Goal: Task Accomplishment & Management: Use online tool/utility

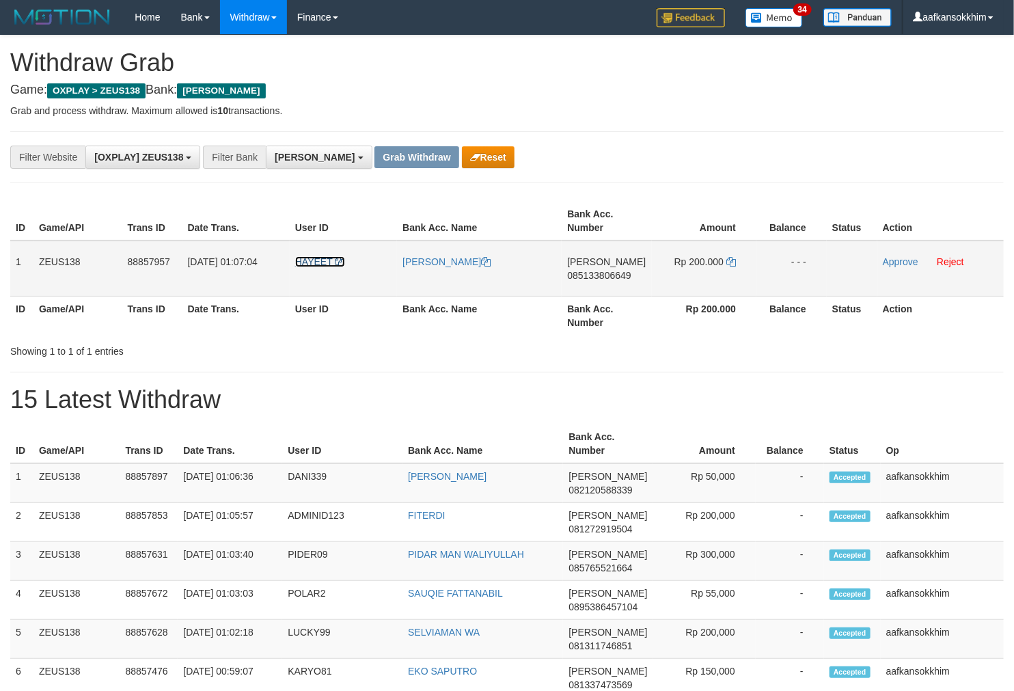
click at [298, 258] on span "HAYEET" at bounding box center [314, 261] width 38 height 11
click at [305, 274] on td "HAYEET" at bounding box center [343, 268] width 107 height 56
copy link "HAYEET"
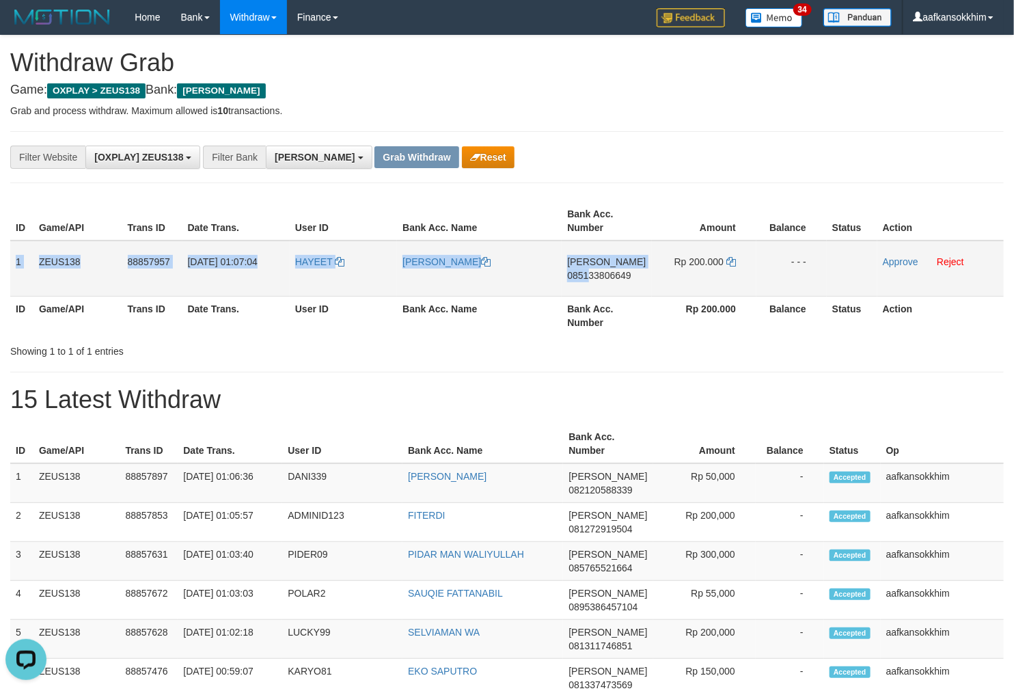
copy tr "1 ZEUS138 88857957 [DATE] 01:07:04 [PERSON_NAME] [PERSON_NAME] 0851"
copy tr "1 ZEUS138 88857957 [DATE] 01:07:04 [PERSON_NAME] [PERSON_NAME] 085133806649 Rp …"
drag, startPoint x: 14, startPoint y: 260, endPoint x: 965, endPoint y: 278, distance: 951.1
click at [965, 278] on tr "1 ZEUS138 88857957 [DATE] 01:07:04 [GEOGRAPHIC_DATA] [PERSON_NAME] [PERSON_NAME…" at bounding box center [506, 268] width 993 height 56
copy tr "1 ZEUS138 88857957 [DATE] 01:07:04 [PERSON_NAME] [PERSON_NAME] 085133806649 Rp …"
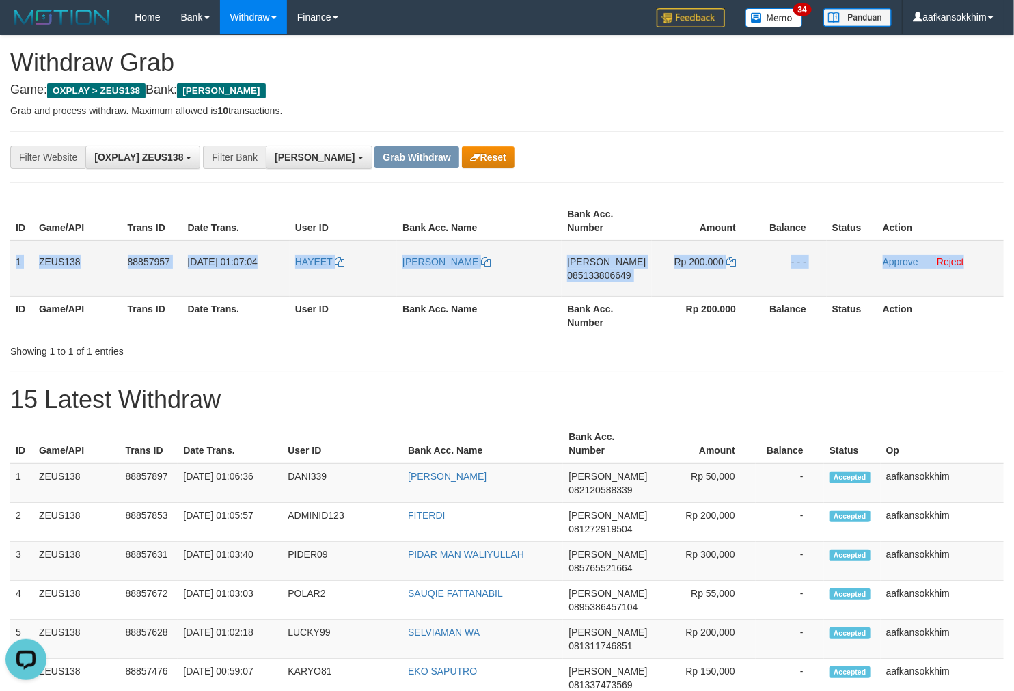
click at [601, 272] on span "085133806649" at bounding box center [599, 275] width 64 height 11
copy tr "1 ZEUS138 88857957 [DATE] 01:07:04 [PERSON_NAME] [PERSON_NAME] 085133806649 Rp …"
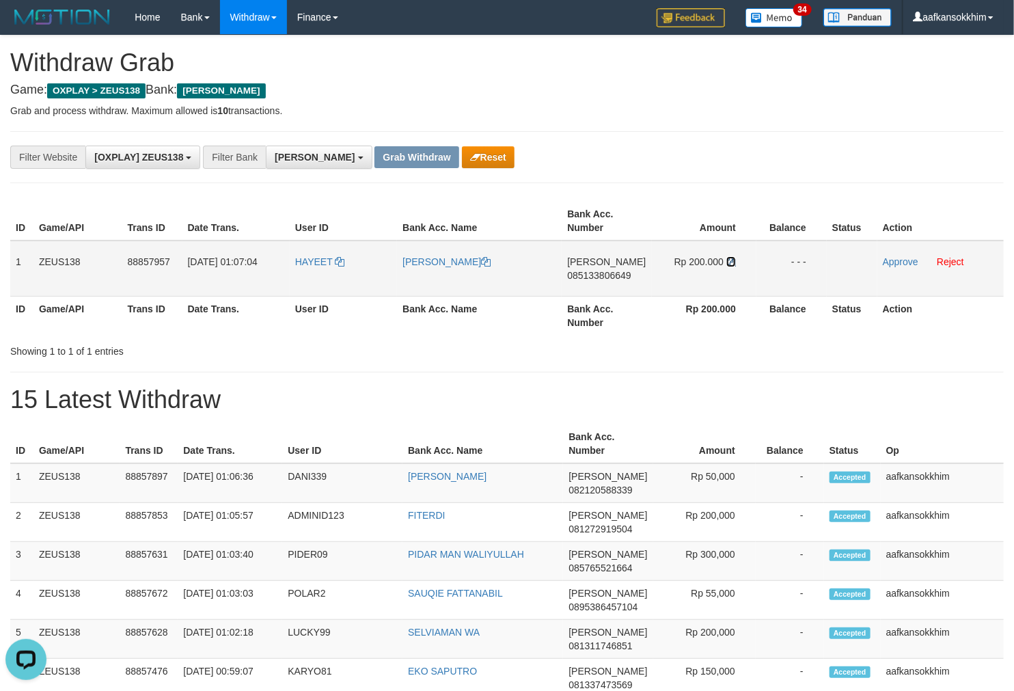
click at [727, 262] on icon at bounding box center [731, 262] width 10 height 10
drag, startPoint x: 387, startPoint y: 268, endPoint x: 480, endPoint y: 298, distance: 98.3
click at [438, 273] on tr "1 ZEUS138 88857957 [DATE] 01:07:04 [GEOGRAPHIC_DATA] [PERSON_NAME] [PERSON_NAME…" at bounding box center [506, 268] width 993 height 56
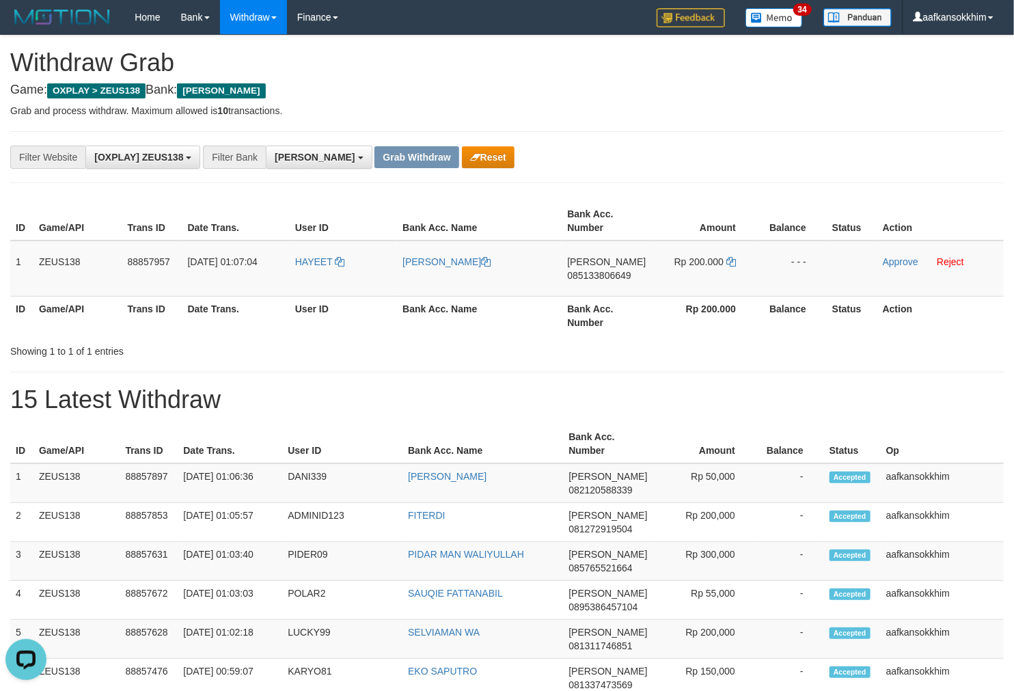
drag, startPoint x: 480, startPoint y: 298, endPoint x: 590, endPoint y: 310, distance: 110.7
click at [481, 298] on th "Bank Acc. Name" at bounding box center [479, 315] width 165 height 39
drag, startPoint x: 883, startPoint y: 257, endPoint x: 557, endPoint y: 154, distance: 341.8
click at [883, 257] on link "Approve" at bounding box center [901, 261] width 36 height 11
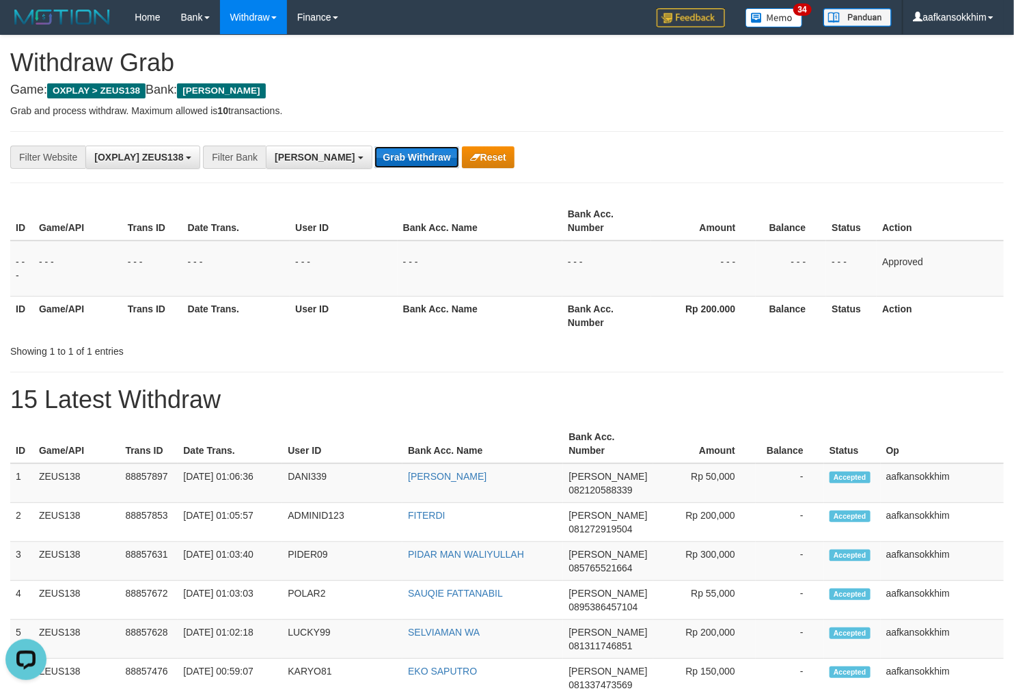
click at [374, 166] on button "Grab Withdraw" at bounding box center [416, 157] width 84 height 22
drag, startPoint x: 356, startPoint y: 166, endPoint x: 722, endPoint y: 248, distance: 375.2
click at [374, 166] on button "Grab Withdraw" at bounding box center [416, 157] width 84 height 22
